Goal: Task Accomplishment & Management: Use online tool/utility

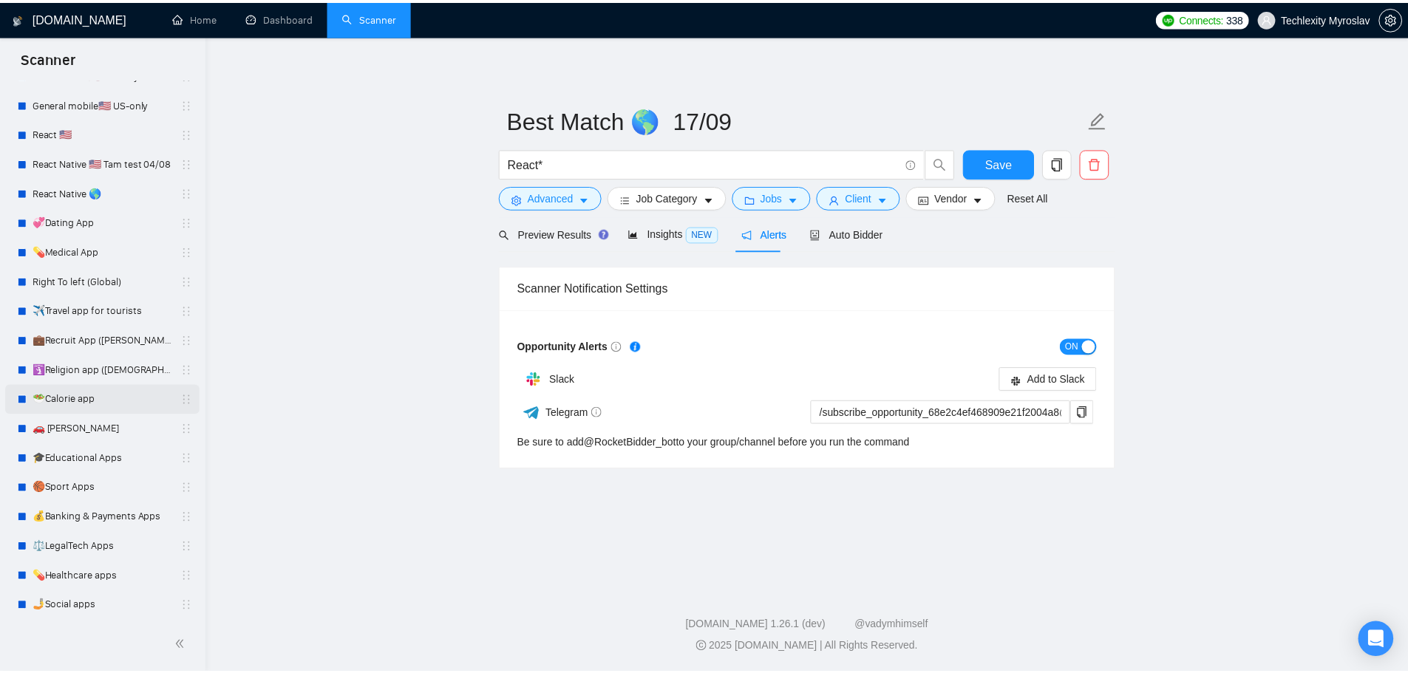
scroll to position [301, 0]
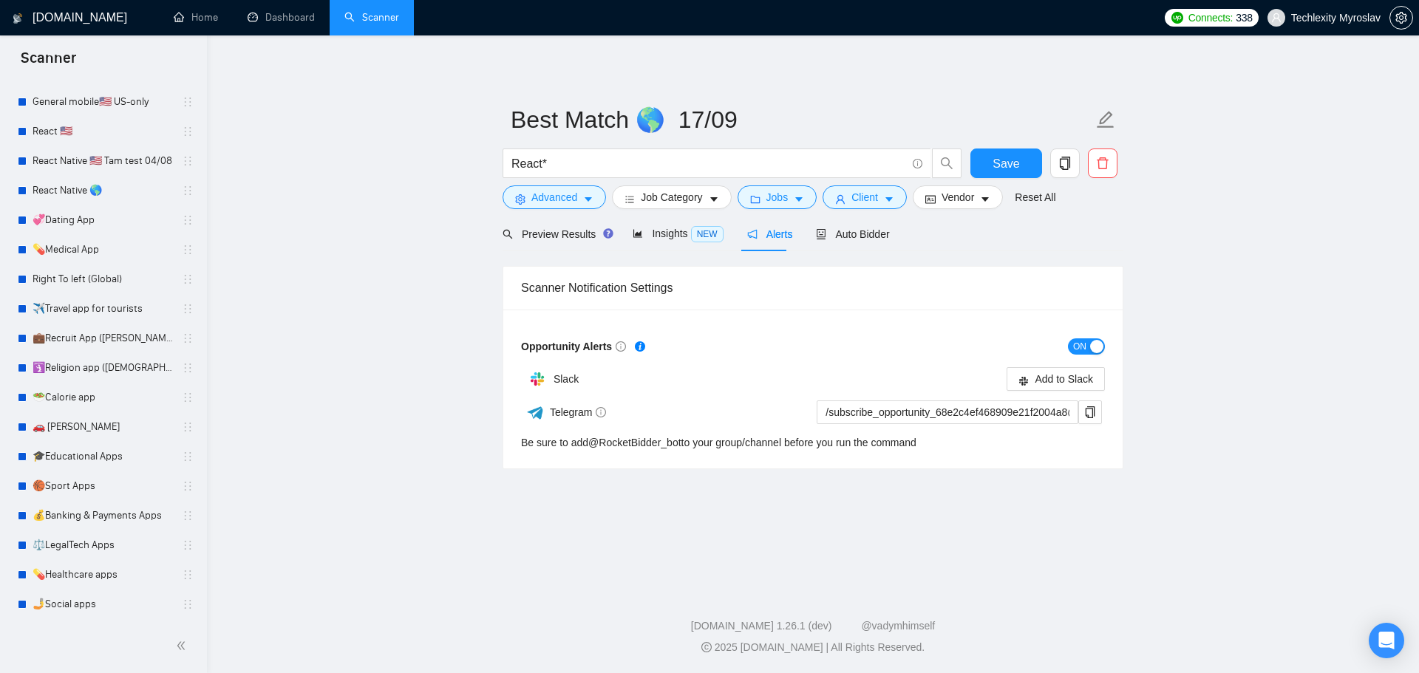
click at [119, 334] on link "💼Recruit App ([PERSON_NAME])" at bounding box center [103, 339] width 140 height 30
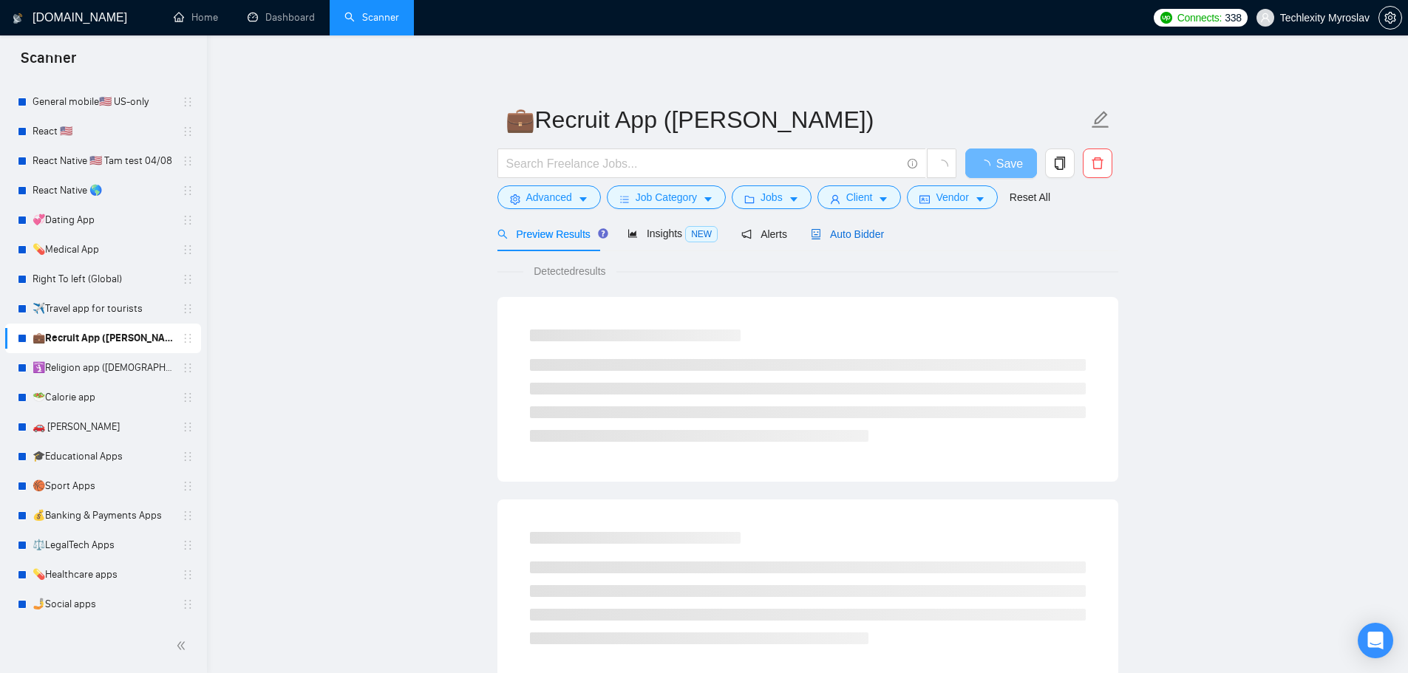
click at [848, 235] on span "Auto Bidder" at bounding box center [847, 234] width 73 height 12
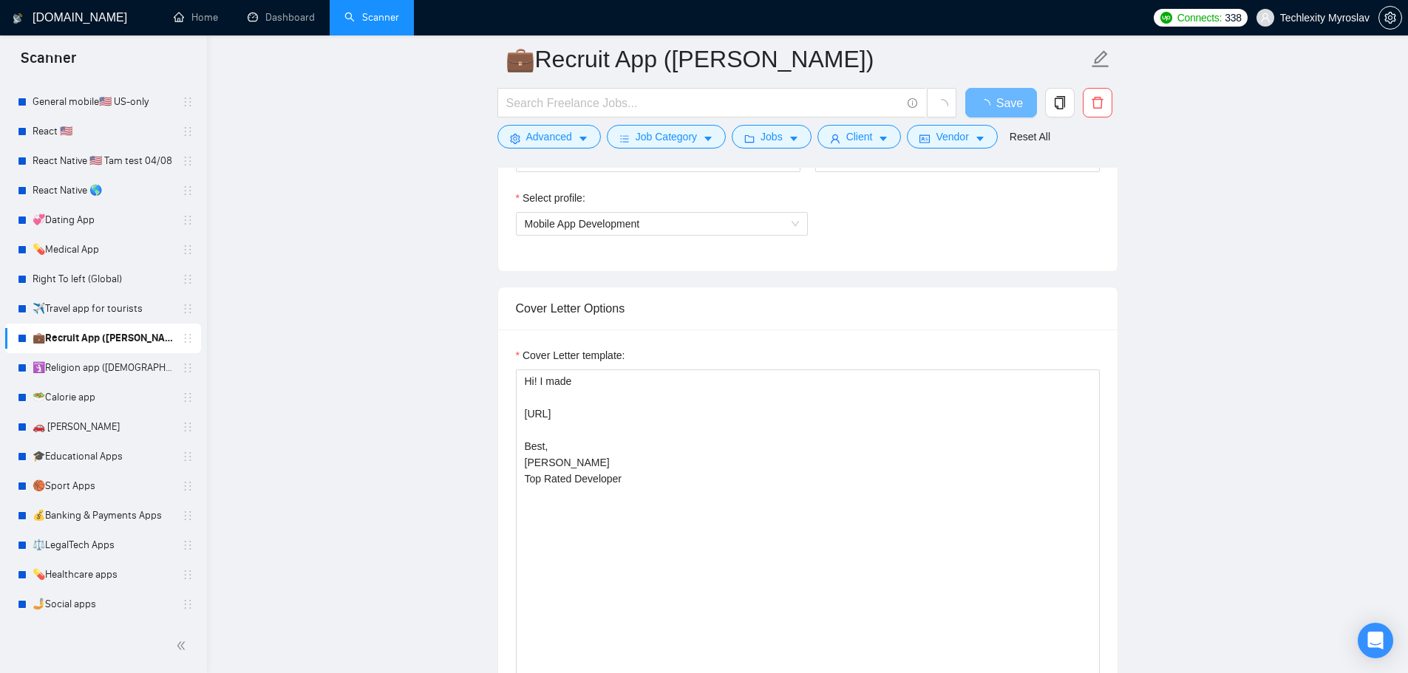
scroll to position [1035, 0]
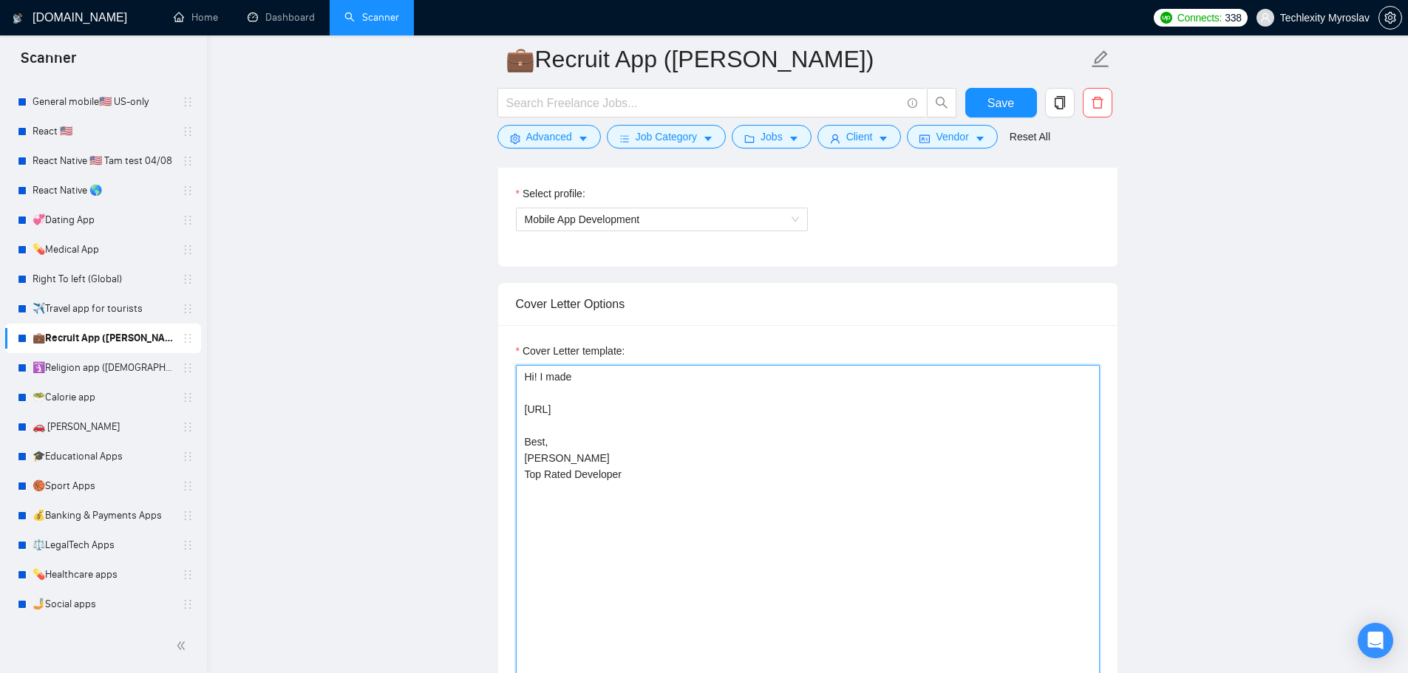
drag, startPoint x: 582, startPoint y: 436, endPoint x: 454, endPoint y: 337, distance: 161.7
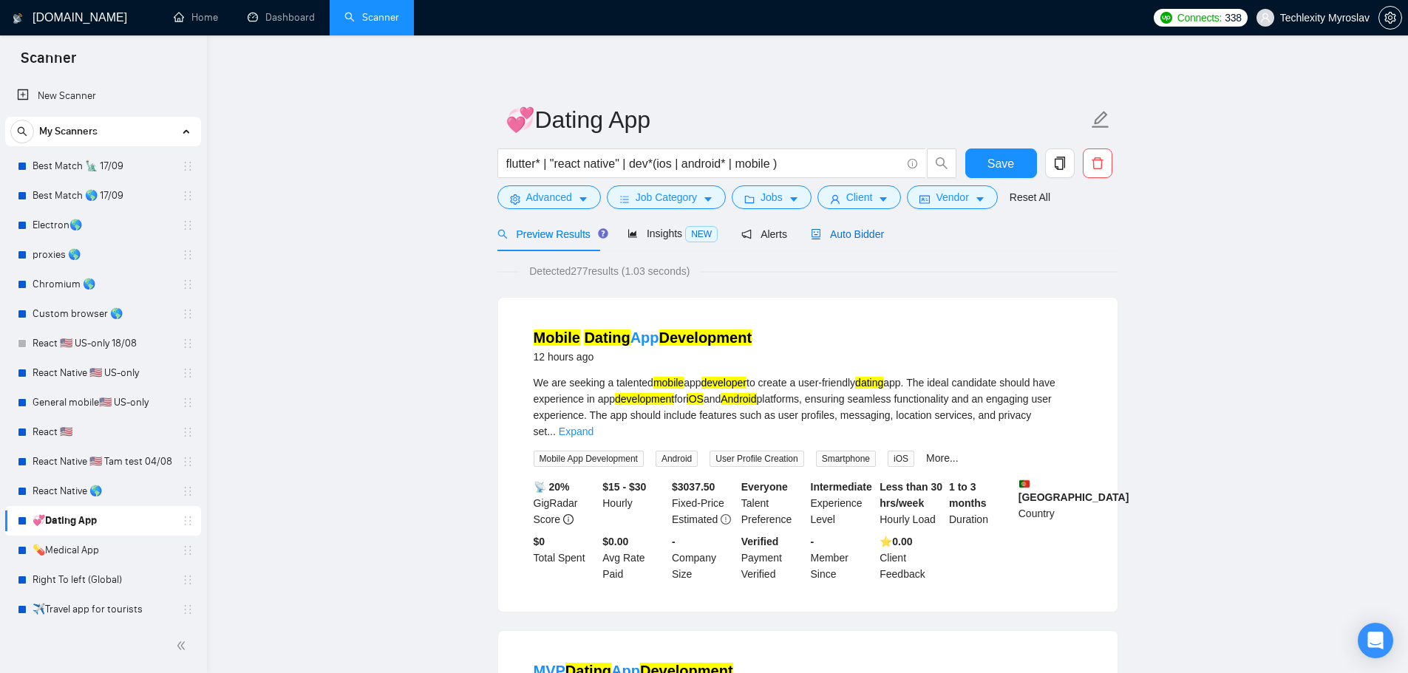
click at [864, 234] on span "Auto Bidder" at bounding box center [847, 234] width 73 height 12
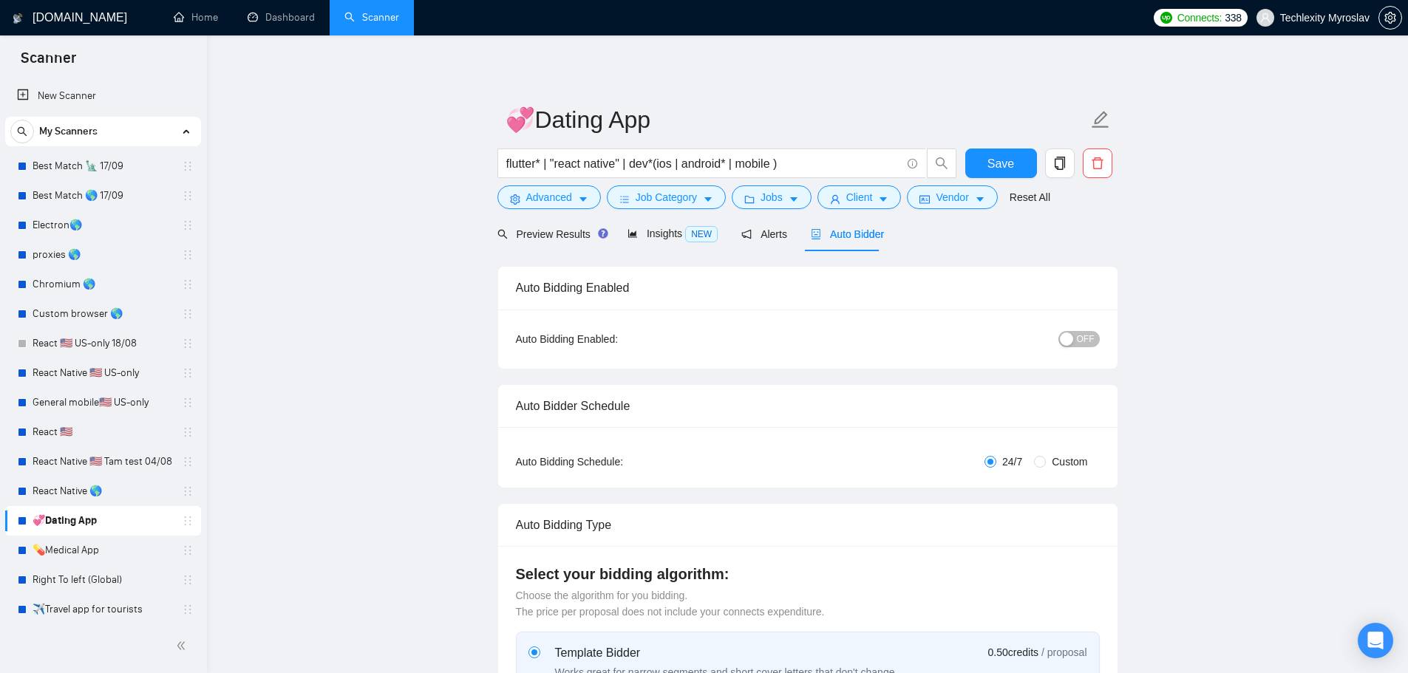
radio input "false"
radio input "true"
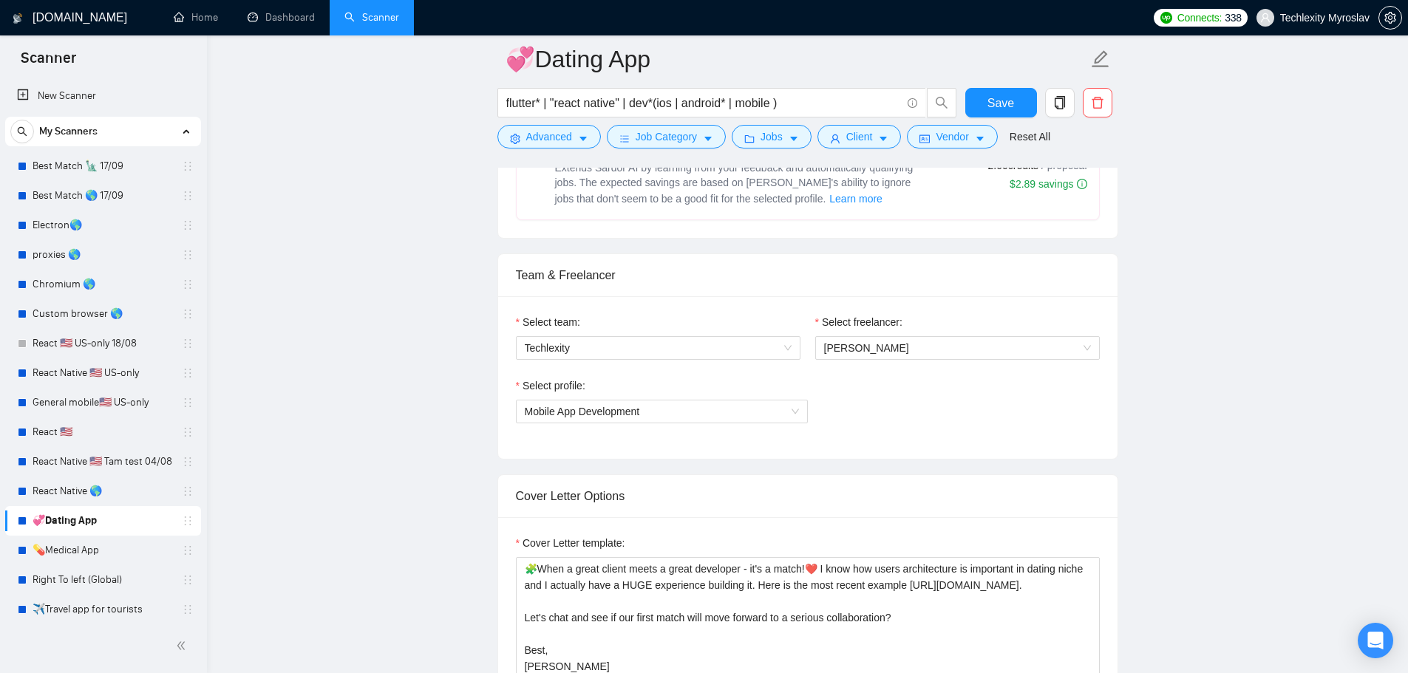
scroll to position [1035, 0]
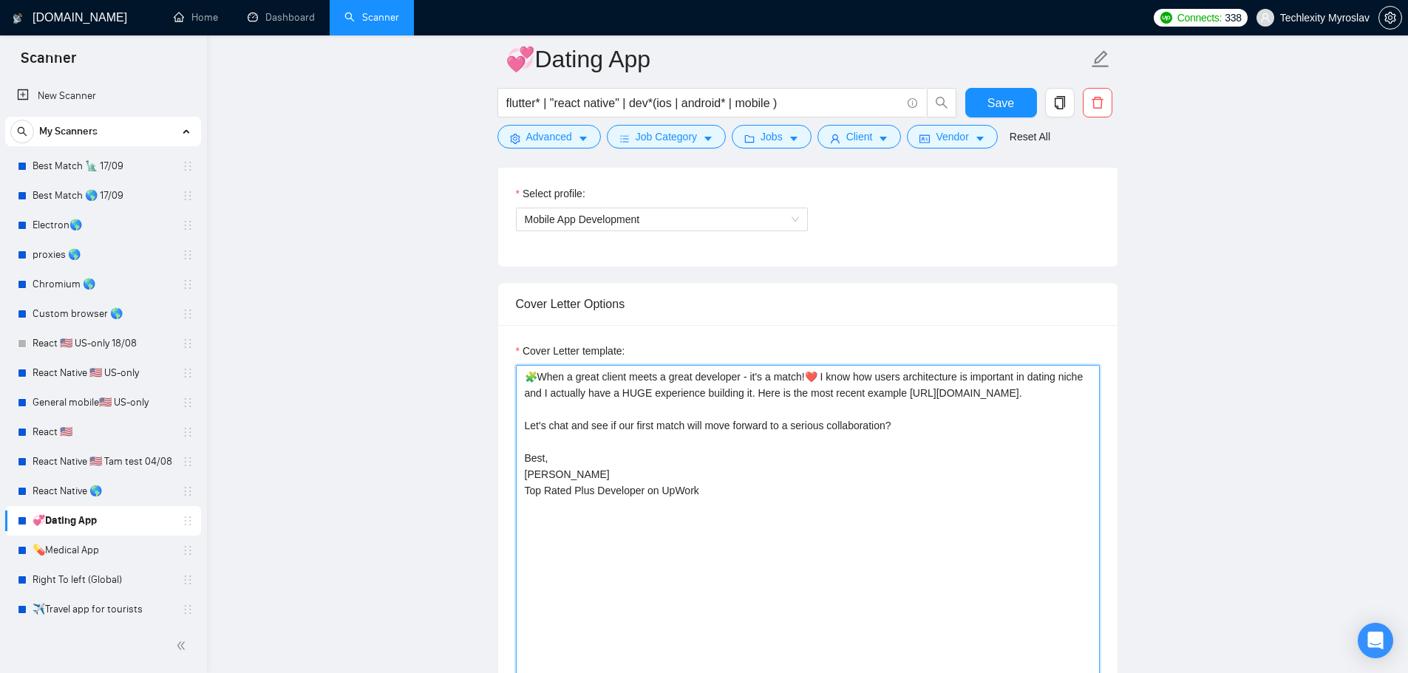
click at [780, 543] on textarea "🧩When a great client meets a great developer - it's a match!❤️ I know how users…" at bounding box center [808, 531] width 584 height 333
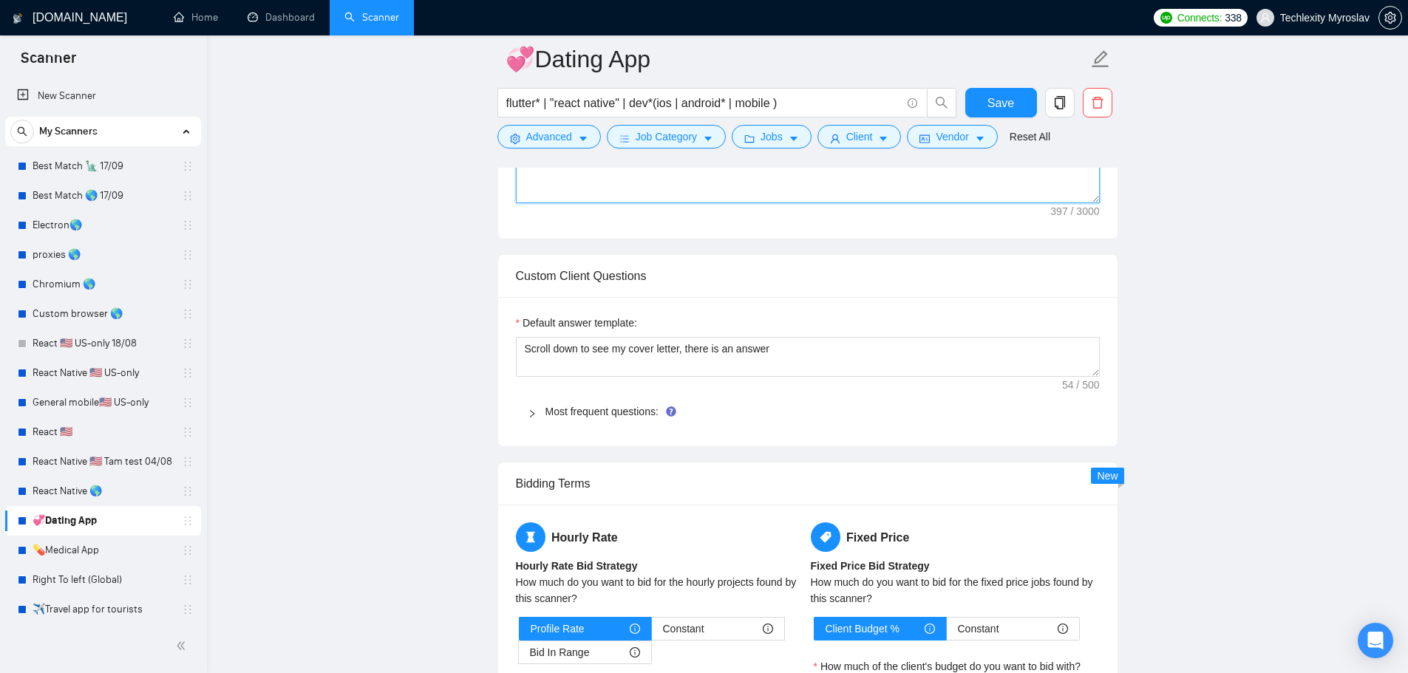
scroll to position [1626, 0]
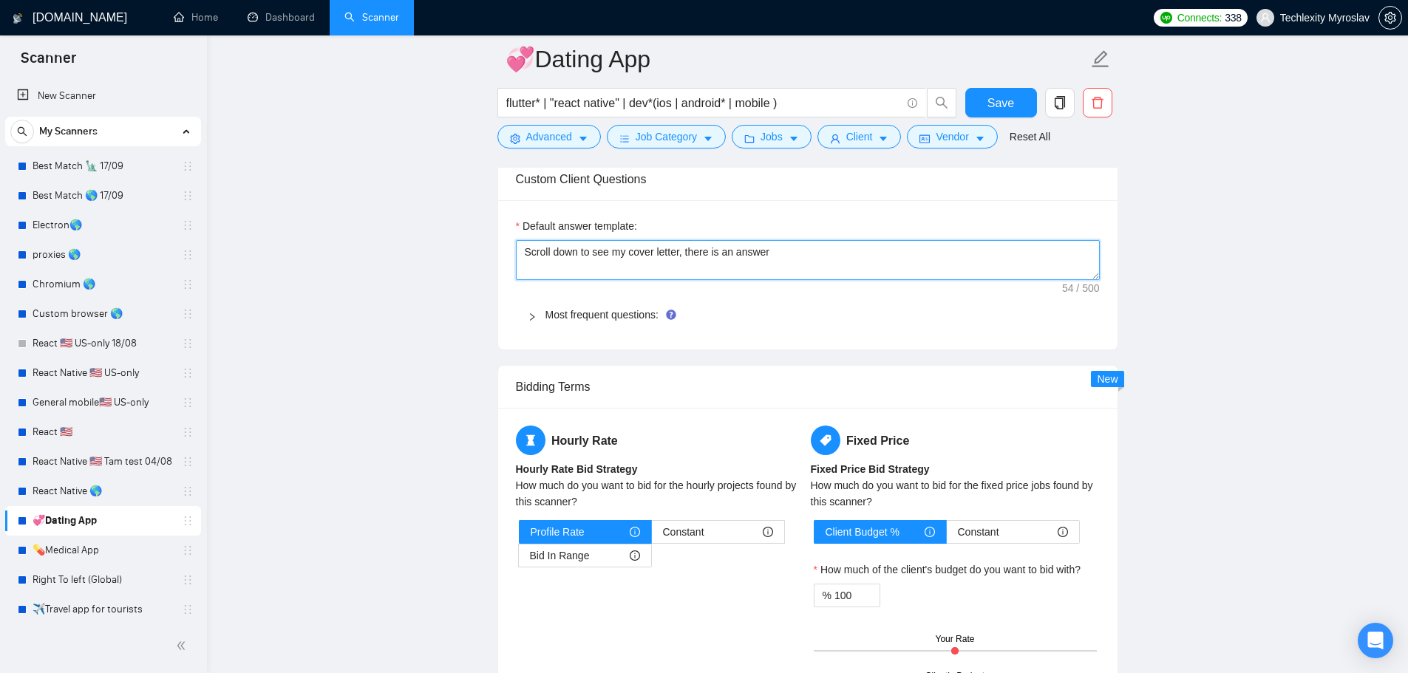
click at [780, 253] on textarea "Scroll down to see my cover letter, there is an answer" at bounding box center [808, 260] width 584 height 40
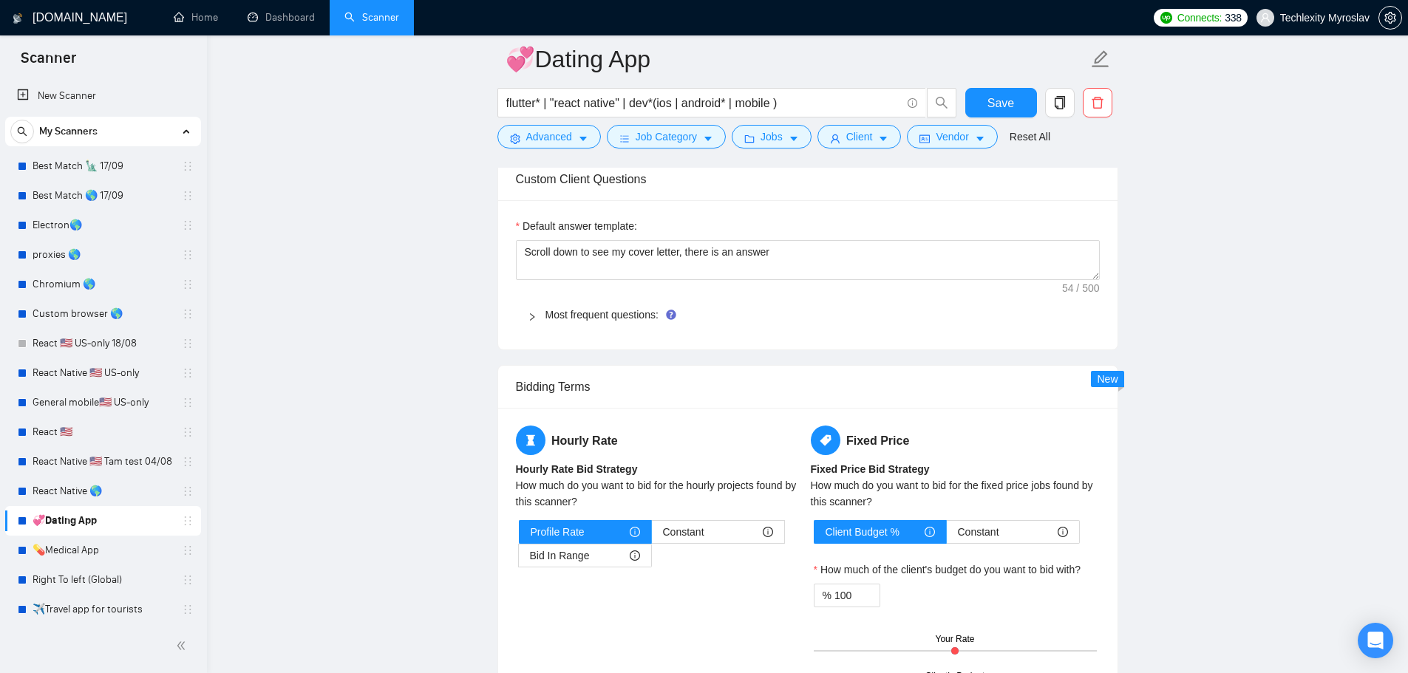
click at [1245, 472] on main "💞Dating App flutter* | "react native" | dev*(ios | android* | mobile ) Save Adv…" at bounding box center [808, 190] width 1154 height 3514
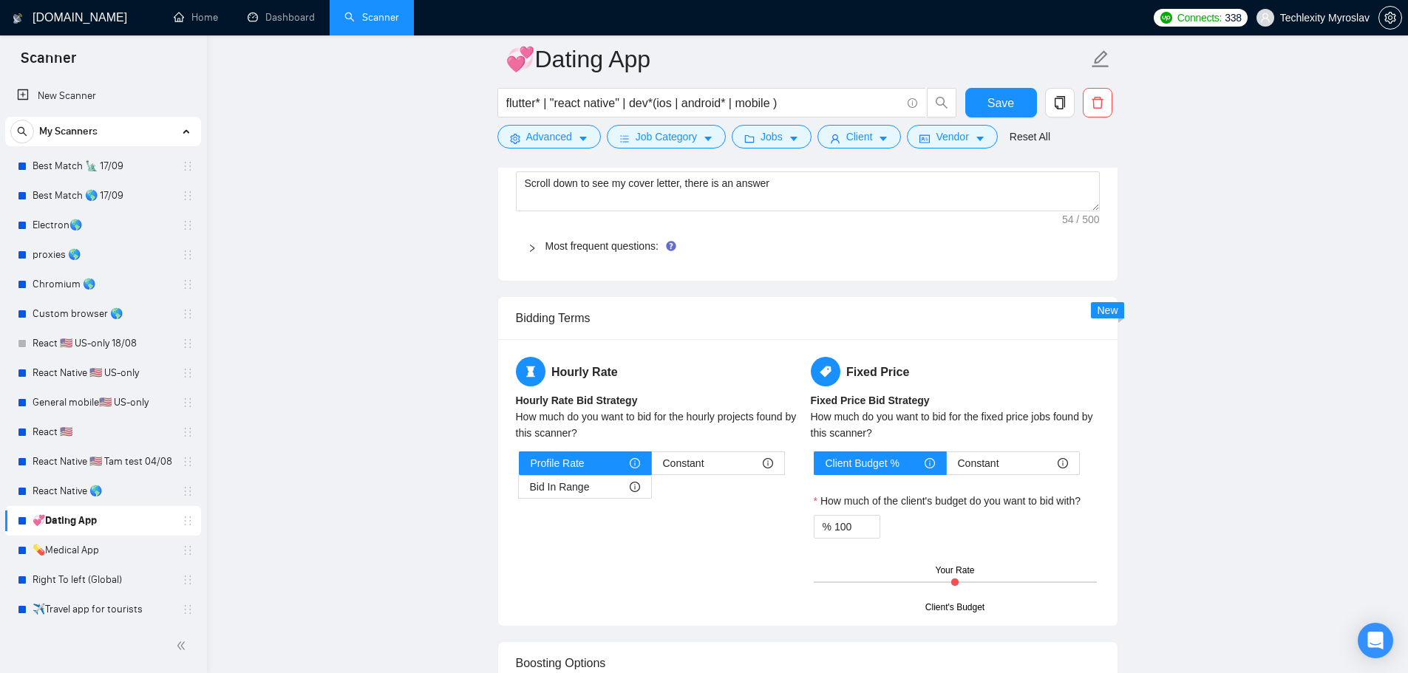
scroll to position [1700, 0]
